Goal: Transaction & Acquisition: Purchase product/service

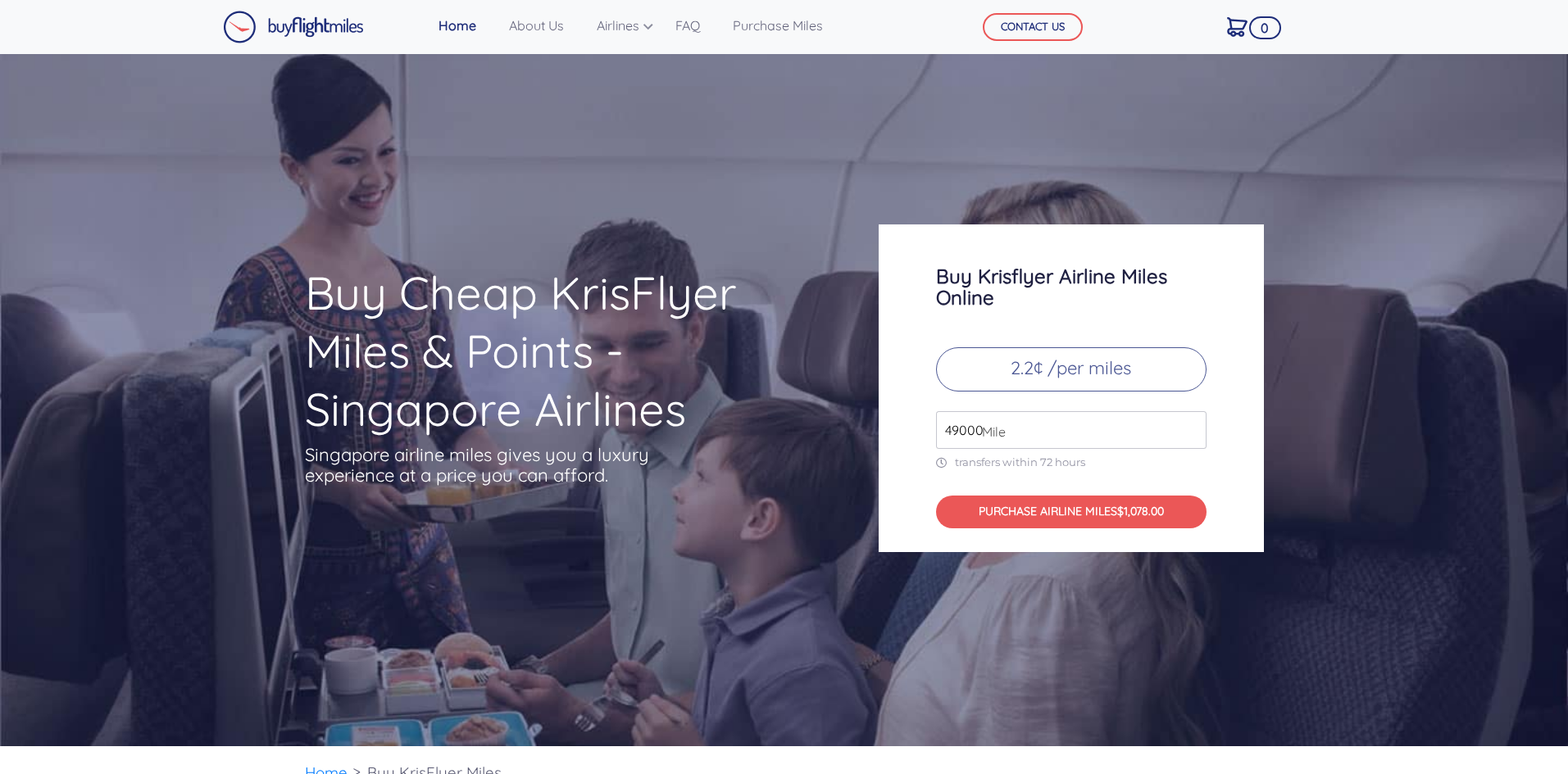
click at [1081, 436] on input "49000" at bounding box center [1071, 430] width 271 height 37
drag, startPoint x: 1012, startPoint y: 431, endPoint x: 815, endPoint y: 419, distance: 197.4
click at [815, 419] on div "Buy Cheap KrisFlyer Miles & Points - Singapore Airlines Singapore airline miles…" at bounding box center [784, 388] width 984 height 327
click at [1229, 440] on div "Buy Krisflyer Airline Miles Online 2.2¢ /per miles 200000 Mile transfers within…" at bounding box center [1071, 388] width 385 height 327
drag, startPoint x: 997, startPoint y: 429, endPoint x: 926, endPoint y: 430, distance: 71.0
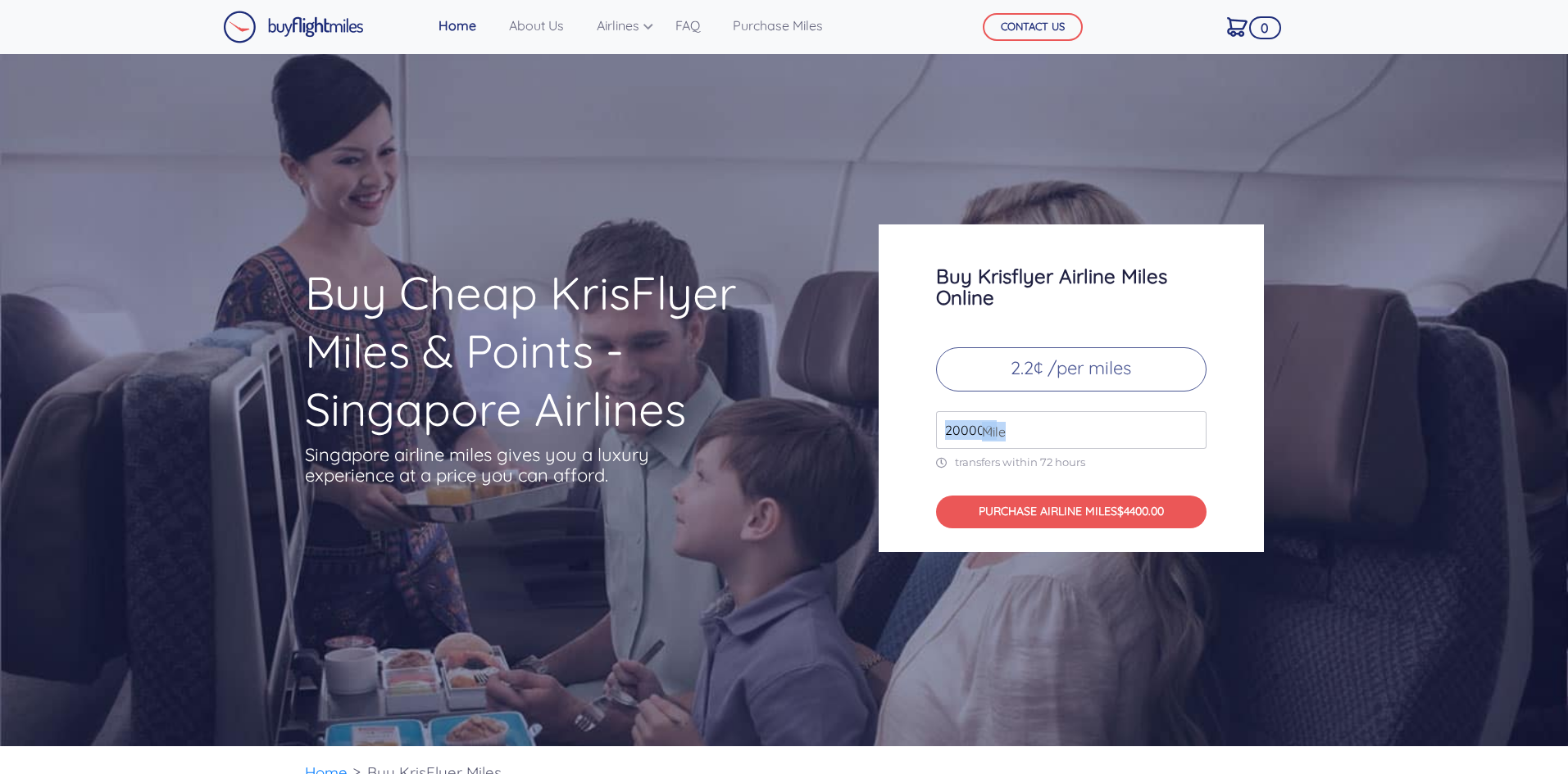
click at [926, 430] on div "Buy Krisflyer Airline Miles Online 2.2¢ /per miles 200000 Mile transfers within…" at bounding box center [1071, 388] width 385 height 327
click at [991, 422] on span "Mile" at bounding box center [989, 431] width 32 height 20
click at [989, 435] on span "Mile" at bounding box center [989, 431] width 32 height 20
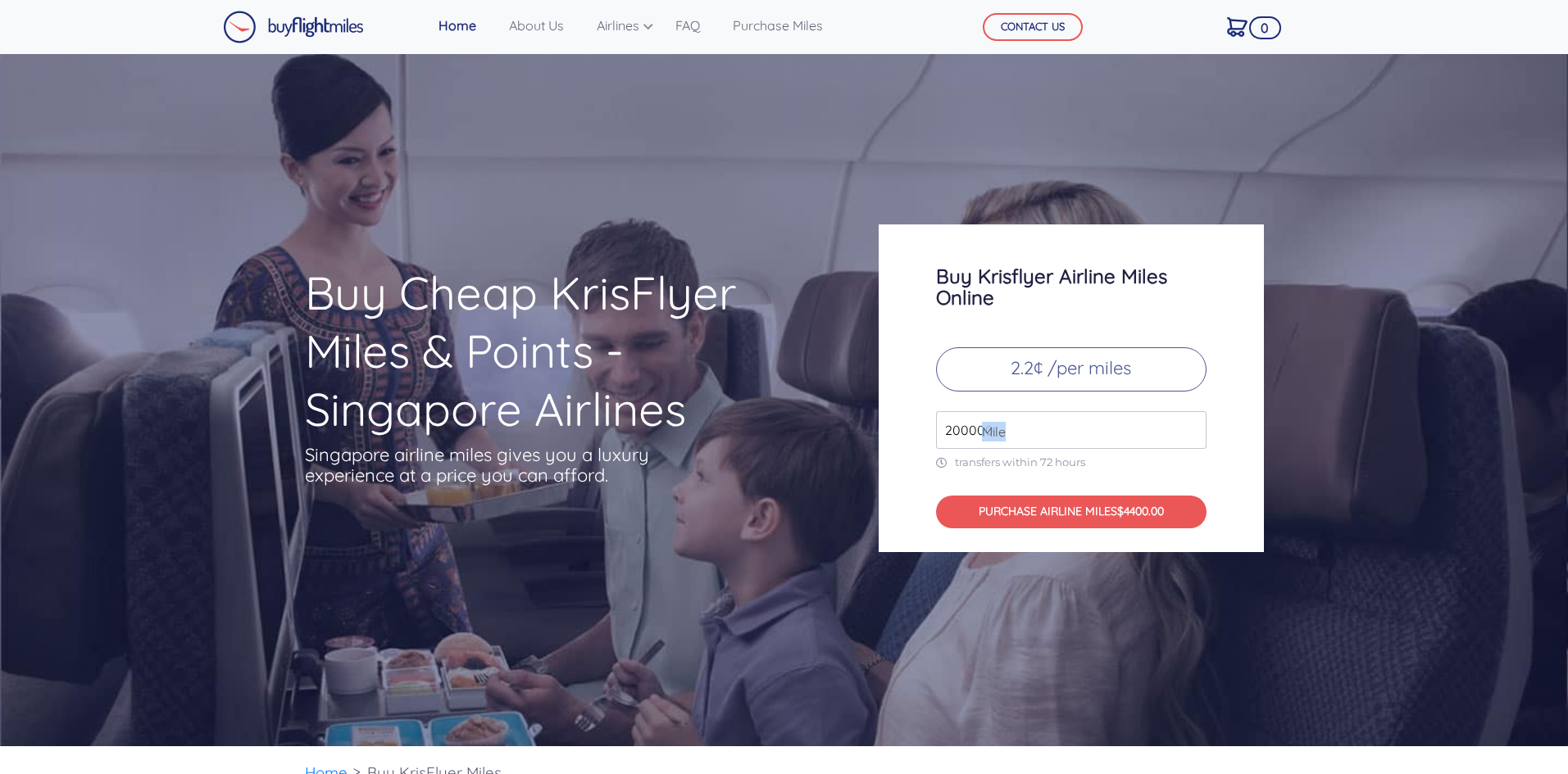
click at [973, 435] on span "Mile" at bounding box center [989, 431] width 32 height 20
click at [954, 431] on input "200000" at bounding box center [1071, 430] width 271 height 37
click at [1198, 435] on input "200000" at bounding box center [1071, 430] width 271 height 37
drag, startPoint x: 1193, startPoint y: 435, endPoint x: 1184, endPoint y: 441, distance: 10.8
click at [1193, 436] on input "199000" at bounding box center [1071, 430] width 271 height 37
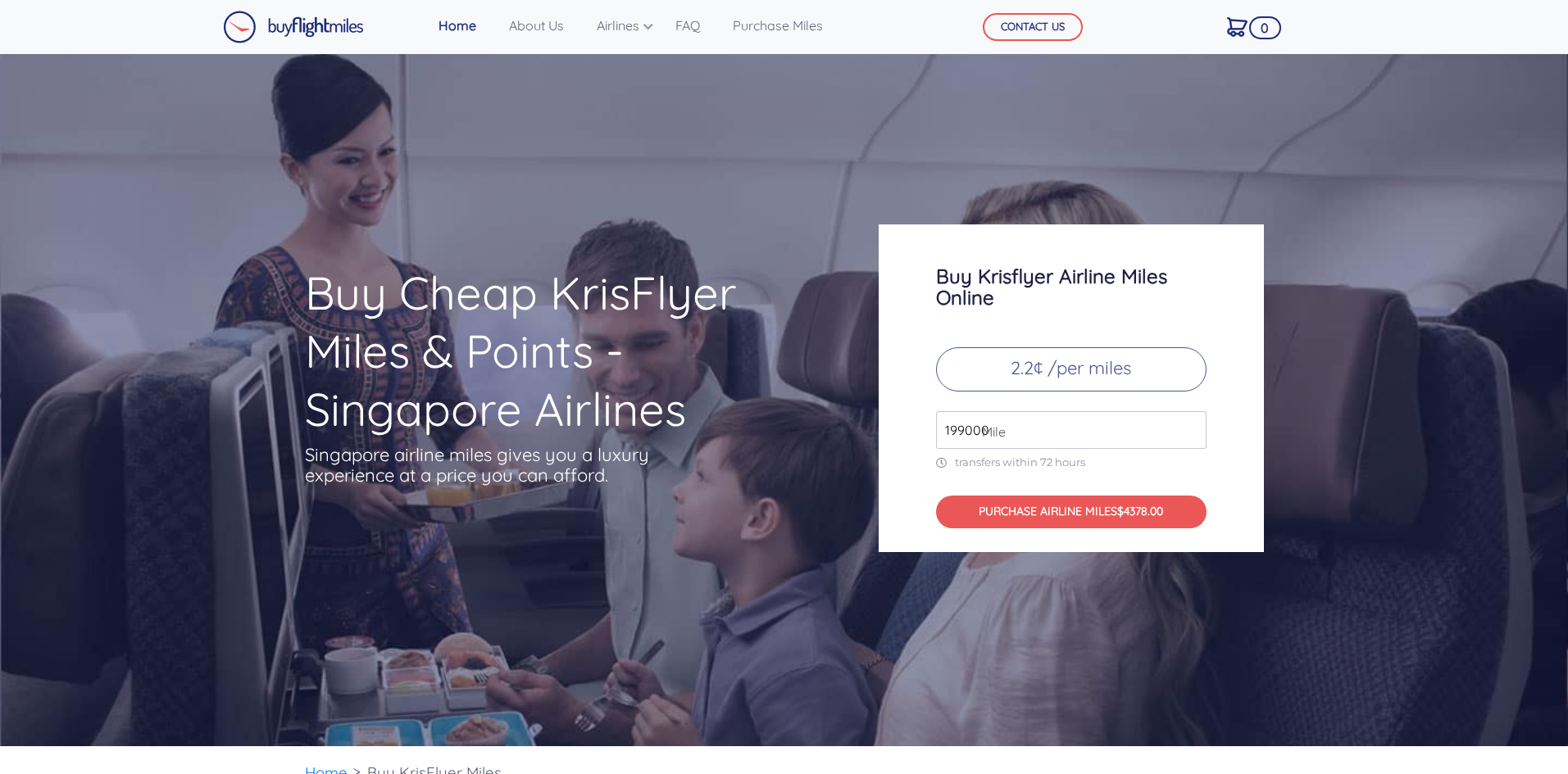
click at [1184, 441] on input "199000" at bounding box center [1071, 430] width 271 height 37
click at [1184, 441] on input "199000" at bounding box center [1071, 430] width 271 height 37
click at [1195, 435] on input "198000" at bounding box center [1071, 430] width 271 height 37
click at [1195, 435] on input "197000" at bounding box center [1071, 430] width 271 height 37
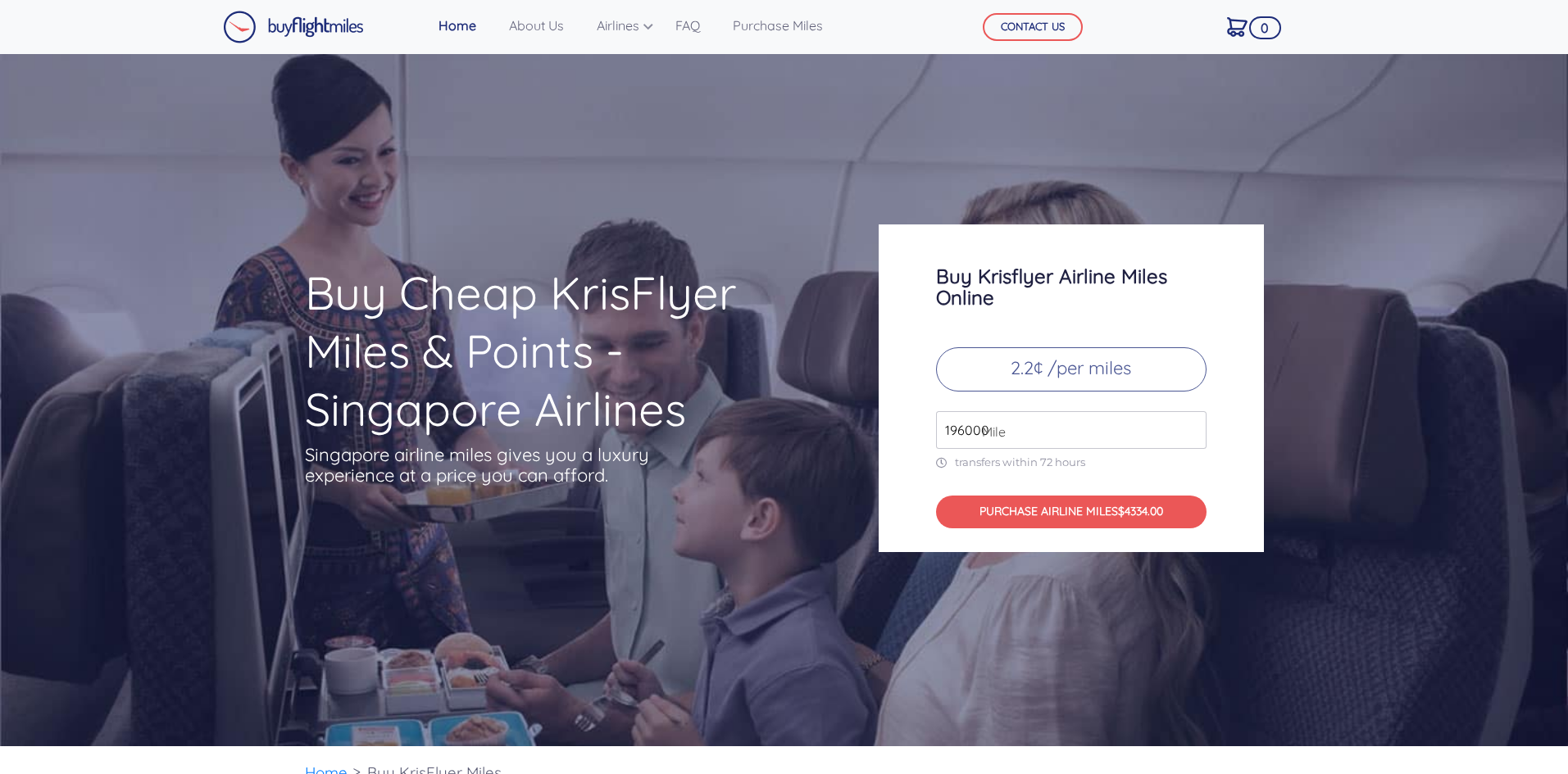
click at [1195, 435] on input "196000" at bounding box center [1071, 430] width 271 height 37
click at [1195, 435] on input "195000" at bounding box center [1071, 430] width 271 height 37
click at [1195, 435] on input "108000" at bounding box center [1071, 430] width 271 height 37
click at [1226, 433] on div "Buy Krisflyer Airline Miles Online 2.2¢ /per miles 108000 Mile transfers within…" at bounding box center [1071, 388] width 385 height 327
click at [1193, 435] on input "107000" at bounding box center [1071, 430] width 271 height 37
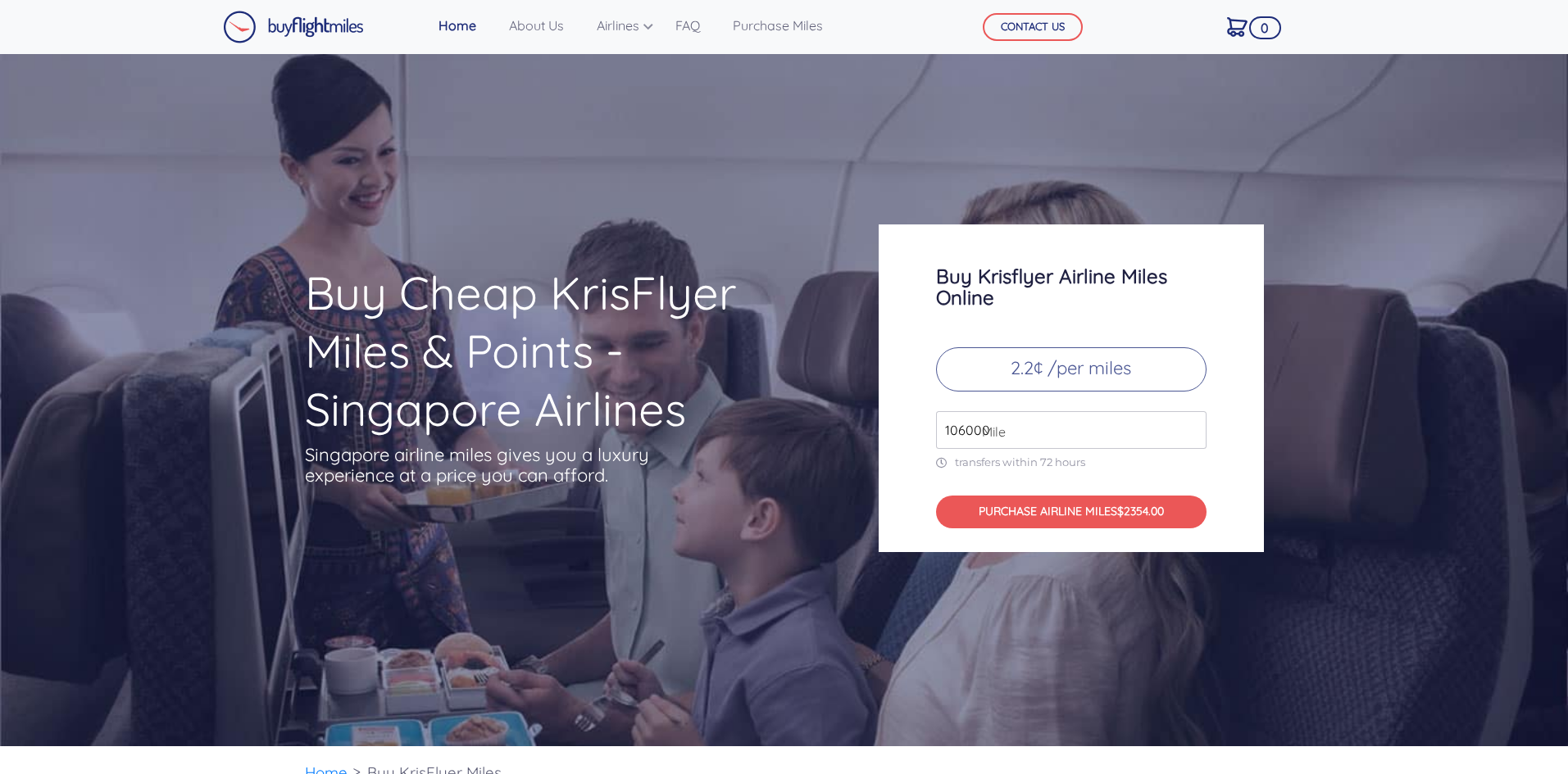
click at [1193, 435] on input "106000" at bounding box center [1071, 430] width 271 height 37
click at [1193, 435] on input "105000" at bounding box center [1071, 430] width 271 height 37
click at [1193, 435] on input "104000" at bounding box center [1071, 430] width 271 height 37
click at [1193, 435] on input "103000" at bounding box center [1071, 430] width 271 height 37
click at [1193, 435] on input "102000" at bounding box center [1071, 430] width 271 height 37
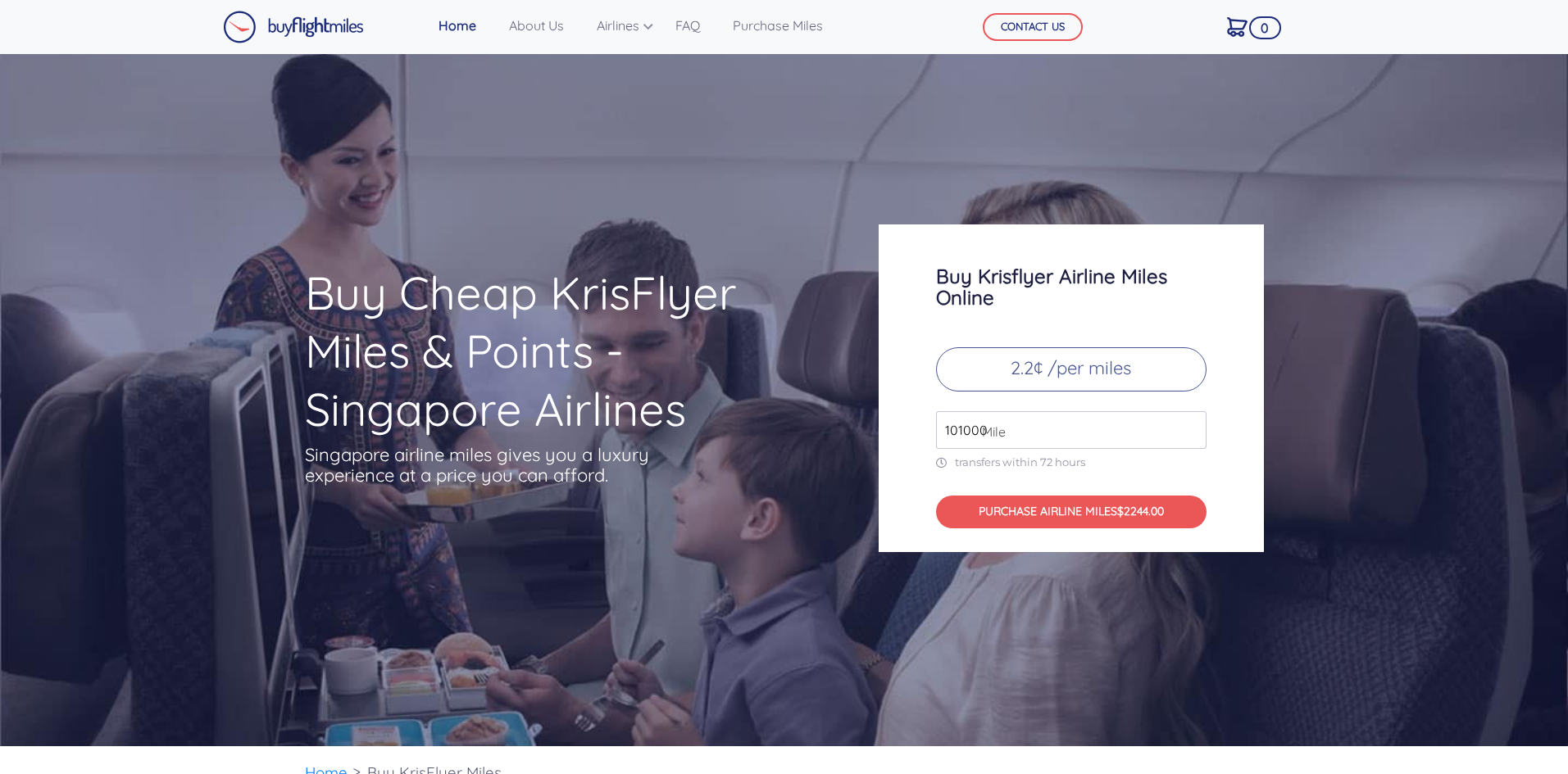
click at [1193, 435] on input "101000" at bounding box center [1071, 430] width 271 height 37
type input "100000"
click at [1193, 435] on input "100000" at bounding box center [1071, 430] width 271 height 37
click at [1224, 464] on div "Buy Krisflyer Airline Miles Online 2.2¢ /per miles 100000 Mile transfers within…" at bounding box center [1071, 388] width 385 height 327
click at [1067, 515] on button "PURCHASE AIRLINE MILES $2200.00" at bounding box center [1071, 512] width 271 height 33
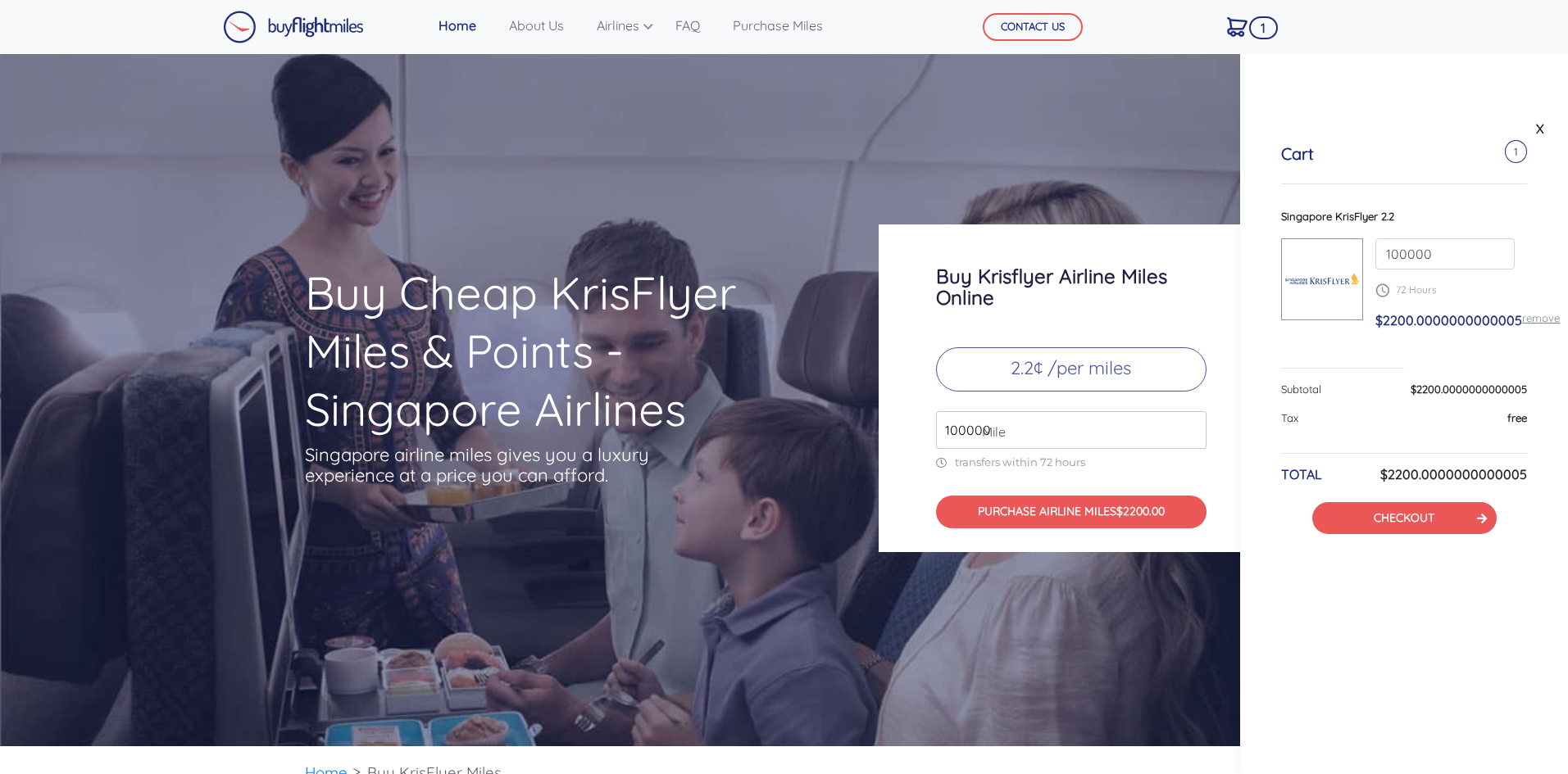
click at [1407, 317] on span "$2200.0000000000005" at bounding box center [1448, 320] width 146 height 16
drag, startPoint x: 1411, startPoint y: 322, endPoint x: 1360, endPoint y: 322, distance: 51.0
click at [1360, 322] on div "Singapore KrisFlyer 2.2 100000 72 Hours $2200.0000000000005 remove" at bounding box center [1404, 276] width 246 height 134
